Goal: Find specific page/section: Find specific page/section

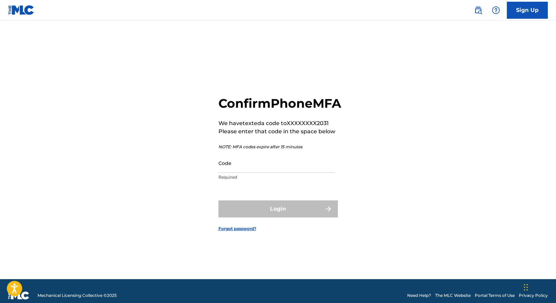
click at [297, 173] on input "Code" at bounding box center [275, 163] width 115 height 19
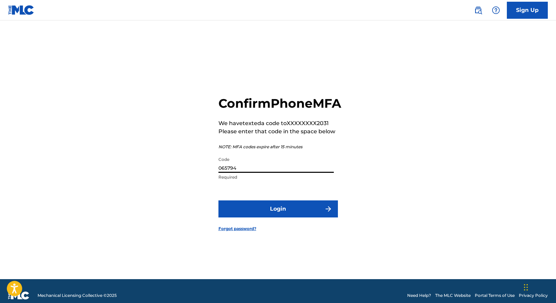
type input "065794"
click at [218, 201] on button "Login" at bounding box center [277, 209] width 119 height 17
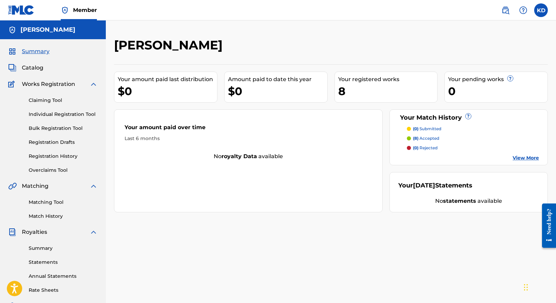
click at [37, 69] on span "Catalog" at bounding box center [32, 68] width 21 height 8
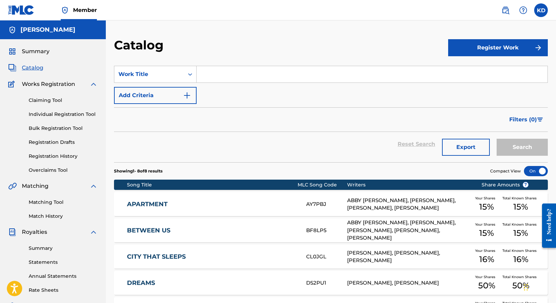
click at [290, 207] on link "APARTMENT" at bounding box center [212, 205] width 170 height 8
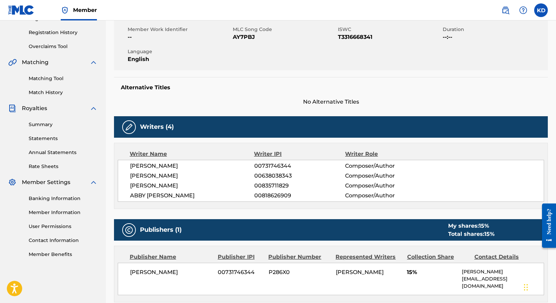
scroll to position [232, 0]
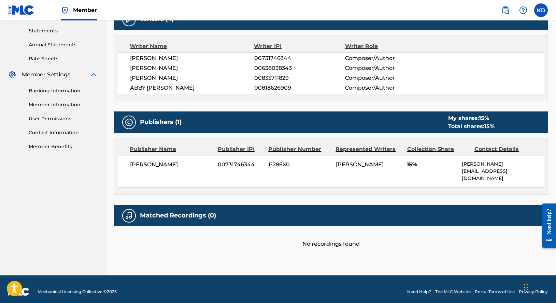
click at [546, 219] on div "Need help?" at bounding box center [548, 221] width 9 height 26
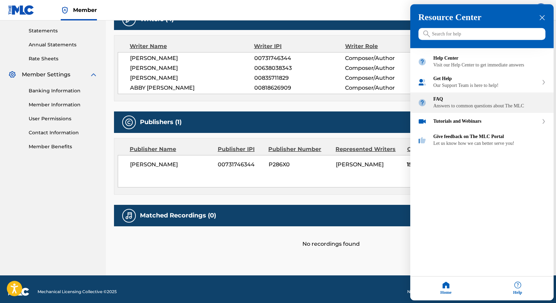
click at [510, 109] on div "Answers to common questions about The MLC" at bounding box center [489, 106] width 113 height 5
